Goal: Task Accomplishment & Management: Use online tool/utility

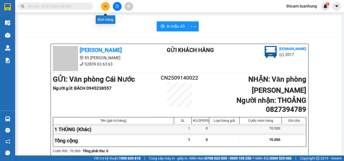
click at [106, 6] on icon "plus" at bounding box center [106, 7] width 4 height 4
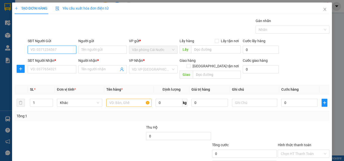
click at [69, 49] on input "SĐT Người Gửi" at bounding box center [52, 50] width 49 height 8
type input "0395988308"
click at [60, 56] on div "0395988308 - HOÀNG" at bounding box center [51, 60] width 48 height 8
type input "HOÀNG"
type input "0395988308"
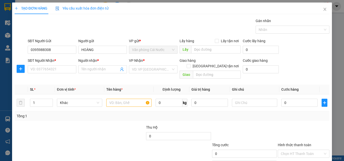
click at [59, 59] on div "SĐT Người Nhận *" at bounding box center [52, 61] width 49 height 6
click at [59, 65] on input "SĐT Người Nhận *" at bounding box center [52, 69] width 49 height 8
click at [60, 74] on div "SĐT Người Nhận * VD: 0377654321" at bounding box center [52, 67] width 49 height 18
click at [60, 71] on input "SĐT Người Nhận *" at bounding box center [52, 69] width 49 height 8
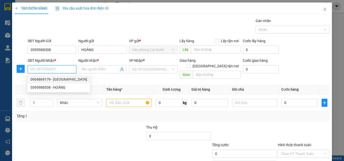
click at [55, 78] on div "0904869179 - [GEOGRAPHIC_DATA]" at bounding box center [58, 80] width 57 height 6
type input "0904869179"
type input "ĐỨC"
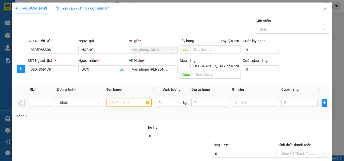
click at [128, 99] on input "text" at bounding box center [128, 103] width 45 height 8
type input "1 BAO"
click at [292, 99] on input "0" at bounding box center [299, 103] width 36 height 8
type input "1"
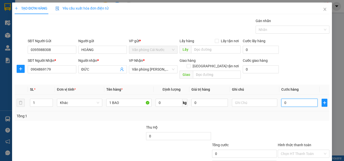
type input "1"
type input "12"
type input "120"
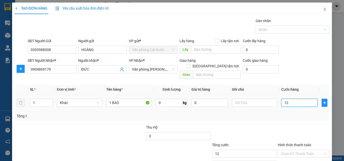
type input "120"
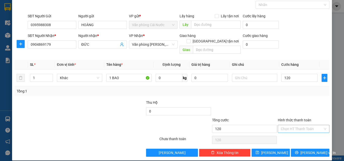
type input "120.000"
click at [293, 125] on input "Hình thức thanh toán" at bounding box center [302, 129] width 42 height 8
click at [296, 135] on div "Tại văn phòng" at bounding box center [300, 134] width 45 height 6
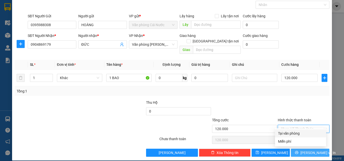
type input "0"
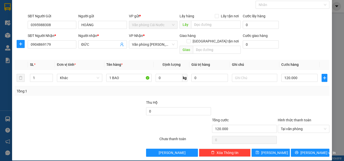
click at [291, 152] on div "TẠO ĐƠN HÀNG Yêu cầu xuất hóa đơn điện tử Transit Pickup Surcharge Ids Transit …" at bounding box center [172, 69] width 320 height 183
click at [293, 149] on button "[PERSON_NAME] và In" at bounding box center [310, 153] width 39 height 8
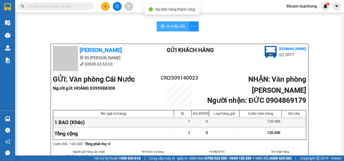
click at [179, 26] on span "In mẫu A5" at bounding box center [176, 26] width 18 height 6
click at [106, 8] on icon "plus" at bounding box center [105, 6] width 0 height 3
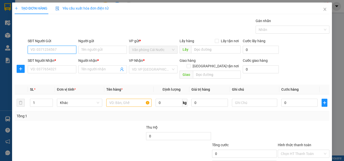
click at [62, 50] on input "SĐT Người Gửi" at bounding box center [52, 50] width 49 height 8
click at [70, 49] on input "SĐT Người Gửi" at bounding box center [52, 50] width 49 height 8
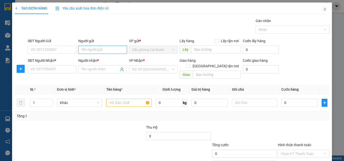
click at [92, 49] on input "Người gửi" at bounding box center [102, 50] width 49 height 8
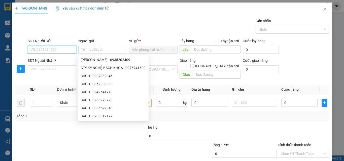
click at [68, 49] on input "SĐT Người Gửi" at bounding box center [52, 50] width 49 height 8
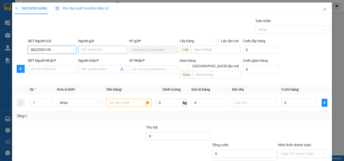
type input "0822553139"
click at [101, 49] on input "Người gửi" at bounding box center [102, 50] width 49 height 8
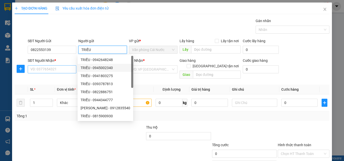
type input "TRIỀU"
click at [66, 71] on input "SĐT Người Nhận *" at bounding box center [52, 69] width 49 height 8
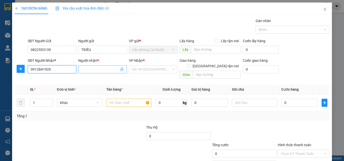
type input "0912841920"
click at [106, 70] on input "Người nhận *" at bounding box center [100, 70] width 38 height 6
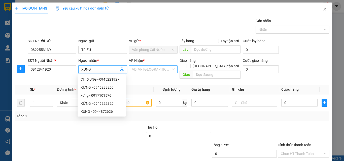
type input "XUNG"
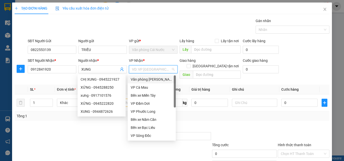
click at [150, 71] on input "search" at bounding box center [151, 70] width 39 height 8
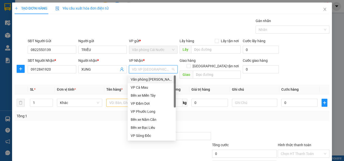
click at [152, 78] on div "Văn phòng [PERSON_NAME]" at bounding box center [152, 80] width 42 height 6
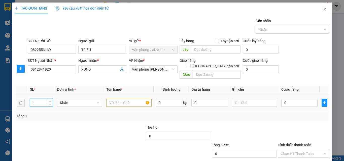
click at [41, 99] on input "1" at bounding box center [41, 103] width 22 height 8
type input "2"
click at [130, 99] on input "text" at bounding box center [128, 103] width 45 height 8
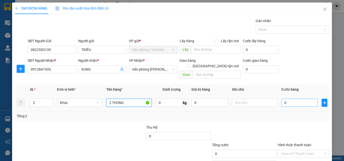
type input "2 THÙNG"
click at [292, 99] on input "0" at bounding box center [299, 103] width 36 height 8
type input "1"
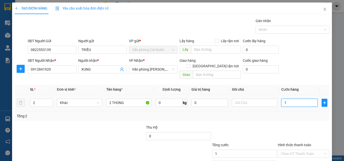
type input "18"
type input "180"
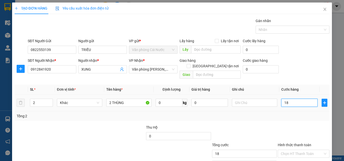
type input "180"
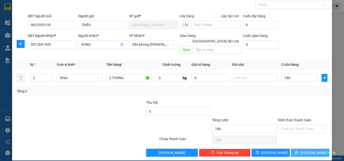
type input "180.000"
click at [300, 150] on button "[PERSON_NAME] và In" at bounding box center [310, 153] width 39 height 8
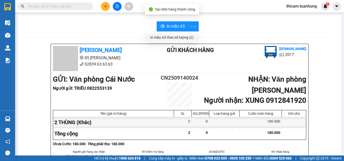
click at [178, 37] on div "In mẫu A5 theo số lượng (2)" at bounding box center [172, 38] width 44 height 6
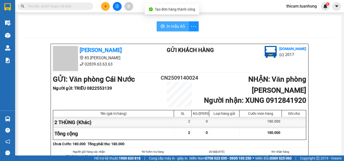
click at [179, 27] on span "In mẫu A5" at bounding box center [176, 26] width 18 height 6
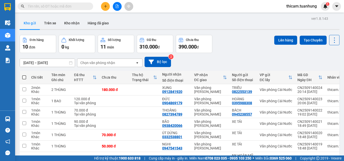
click at [23, 77] on span at bounding box center [24, 78] width 4 height 4
click at [24, 75] on input "checkbox" at bounding box center [24, 75] width 0 height 0
checkbox input "true"
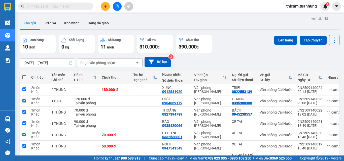
checkbox input "true"
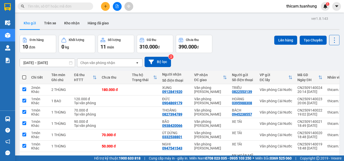
checkbox input "true"
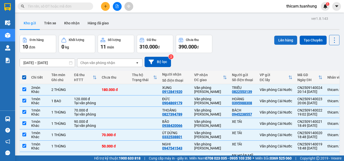
click at [279, 41] on button "Lên hàng" at bounding box center [285, 40] width 23 height 9
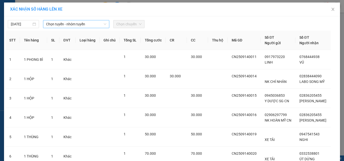
click at [94, 21] on span "Chọn tuyến - nhóm tuyến" at bounding box center [76, 24] width 60 height 8
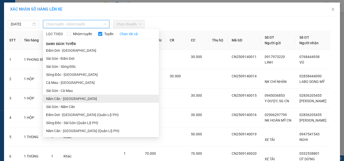
click at [67, 97] on li "Năm Căn - Sài Gòn" at bounding box center [101, 99] width 116 height 8
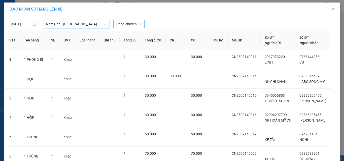
click at [130, 23] on span "Chọn chuyến" at bounding box center [128, 24] width 25 height 8
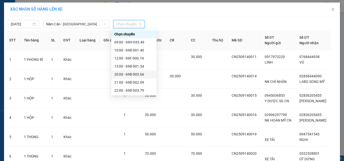
scroll to position [24, 0]
click at [138, 66] on div "22:00 - 69B-003.79" at bounding box center [133, 67] width 39 height 6
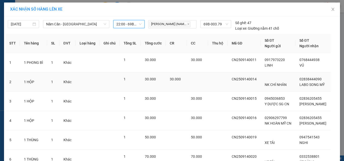
scroll to position [126, 0]
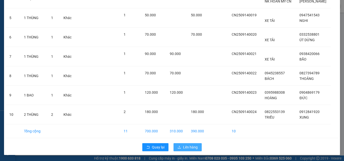
click at [176, 150] on button "Lên hàng" at bounding box center [188, 148] width 28 height 8
